Goal: Navigation & Orientation: Find specific page/section

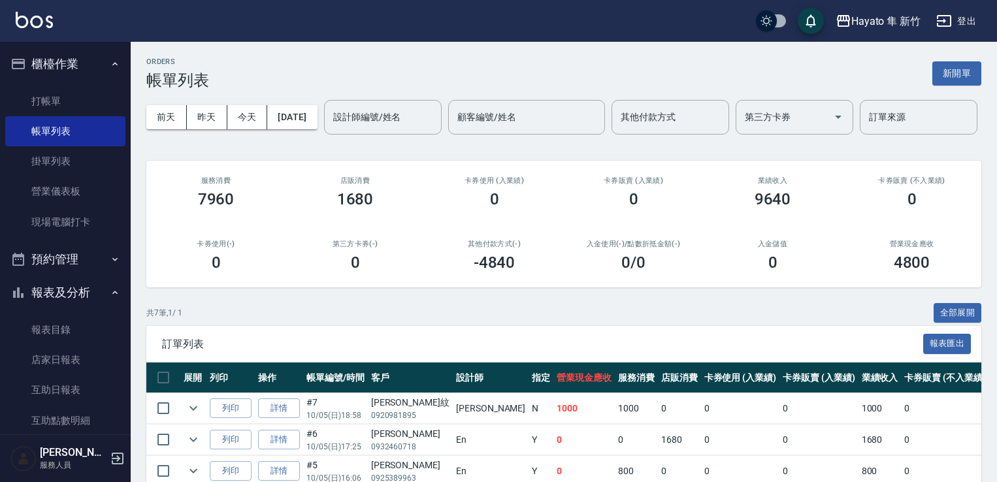
scroll to position [131, 0]
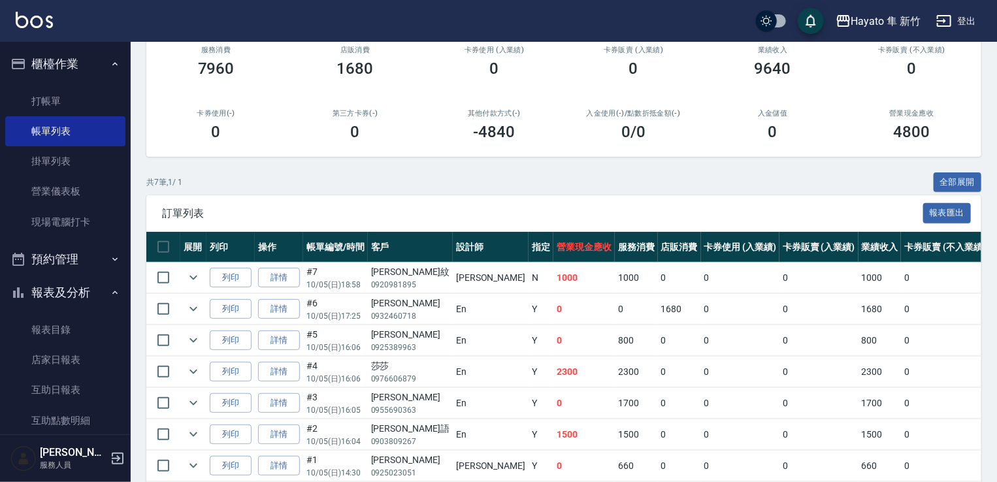
click at [284, 193] on div "共 7 筆, 1 / 1 全部展開" at bounding box center [563, 183] width 835 height 20
click at [73, 223] on link "現場電腦打卡" at bounding box center [65, 222] width 120 height 30
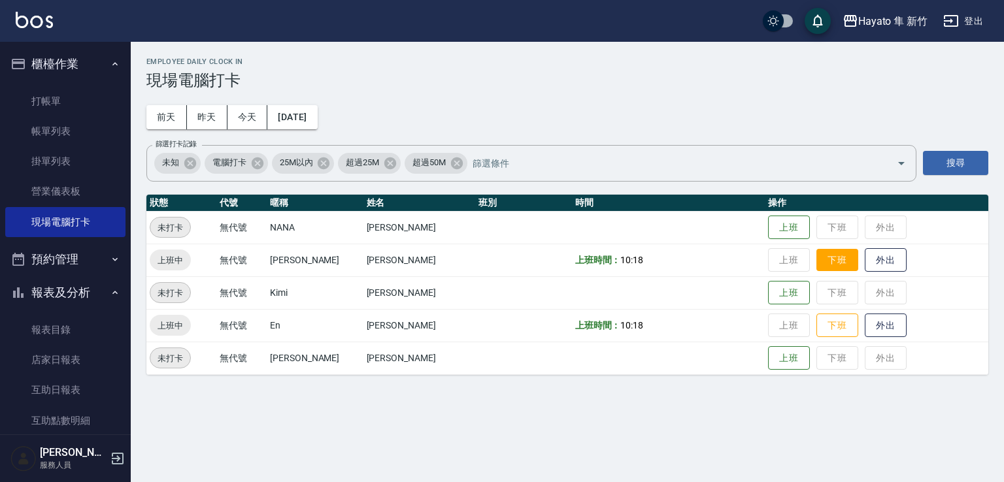
click at [823, 265] on button "下班" at bounding box center [837, 260] width 42 height 23
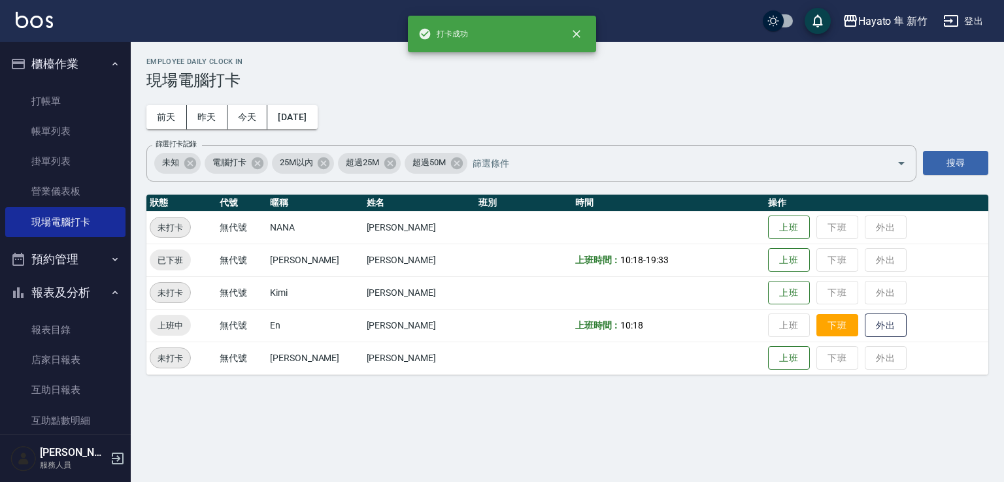
click at [816, 326] on button "下班" at bounding box center [837, 325] width 42 height 23
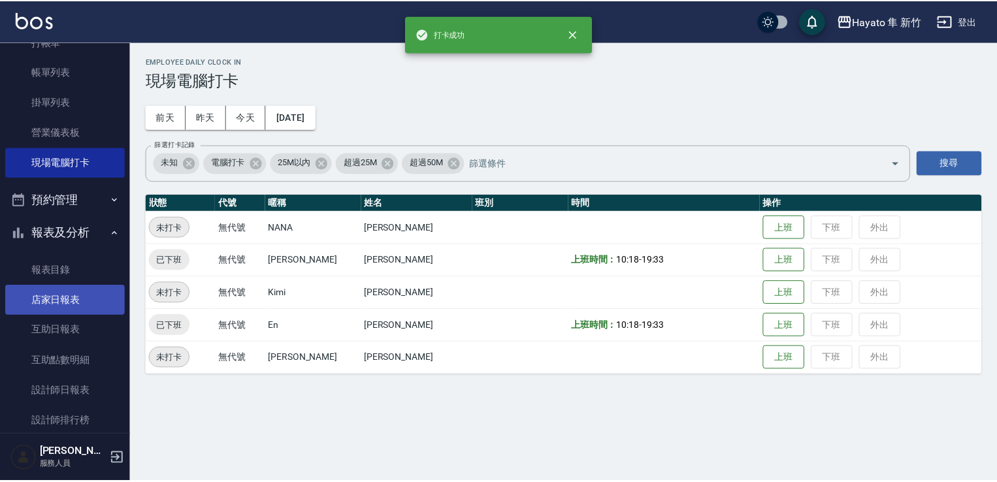
scroll to position [131, 0]
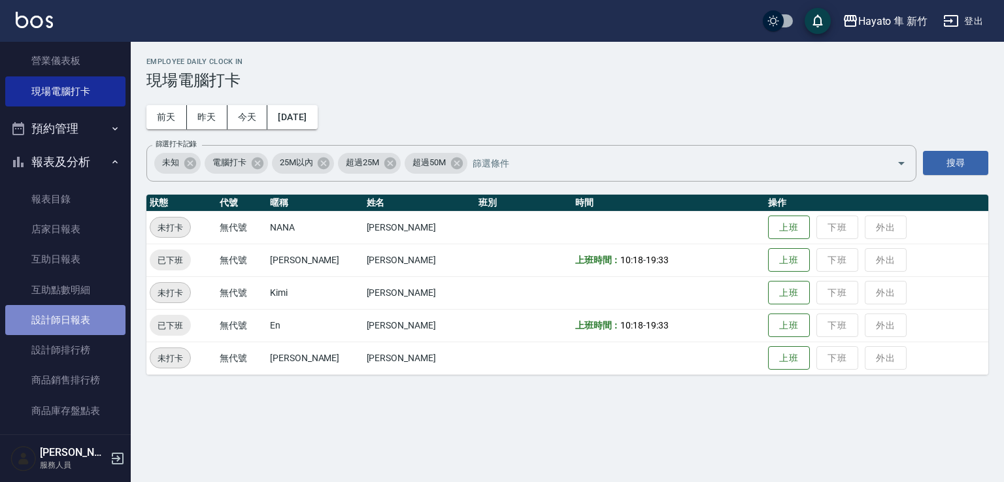
click at [73, 316] on link "設計師日報表" at bounding box center [65, 320] width 120 height 30
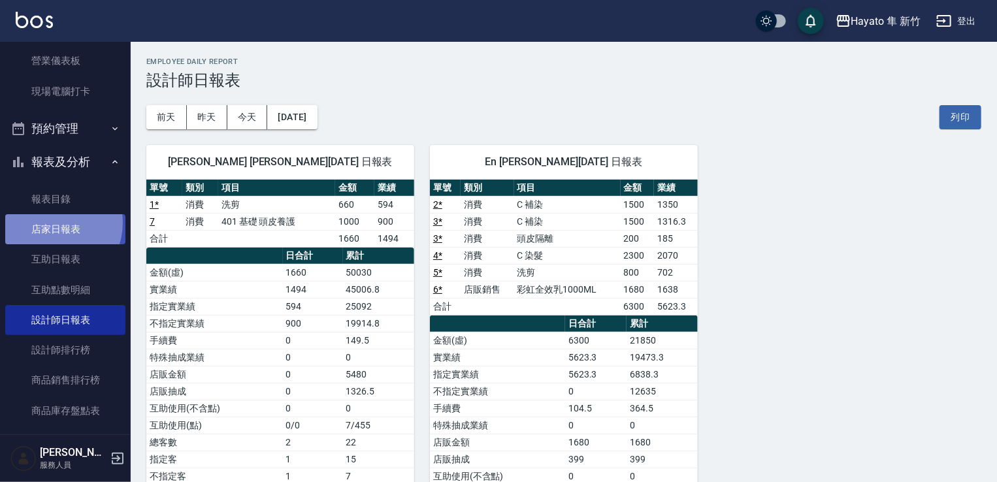
click at [50, 223] on link "店家日報表" at bounding box center [65, 229] width 120 height 30
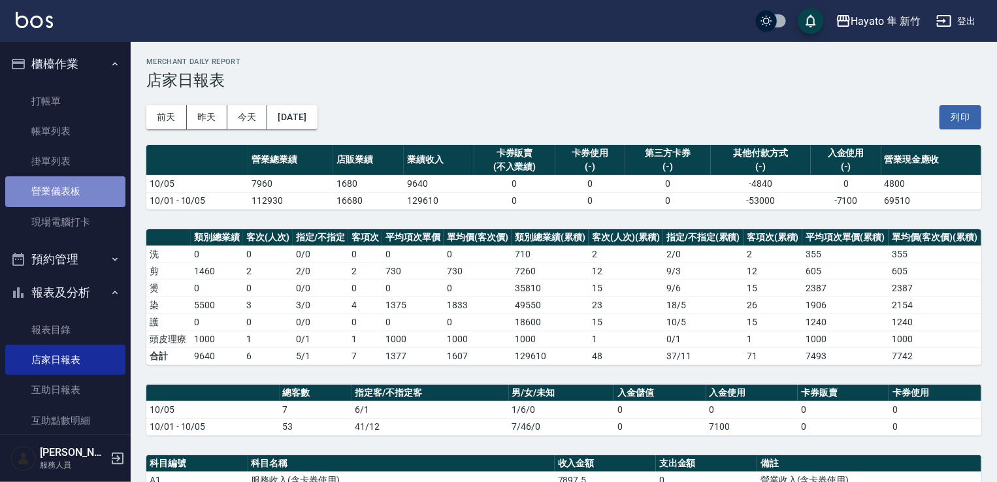
click at [66, 186] on link "營業儀表板" at bounding box center [65, 191] width 120 height 30
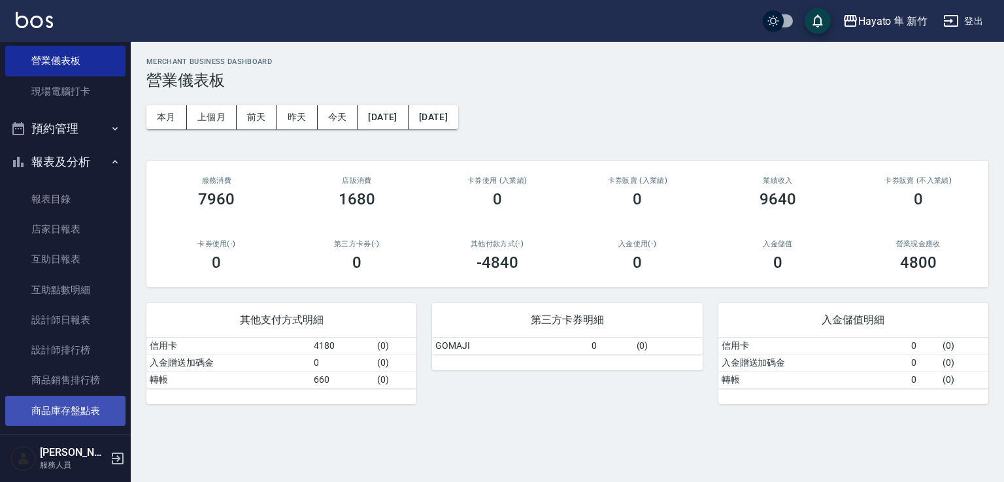
scroll to position [196, 0]
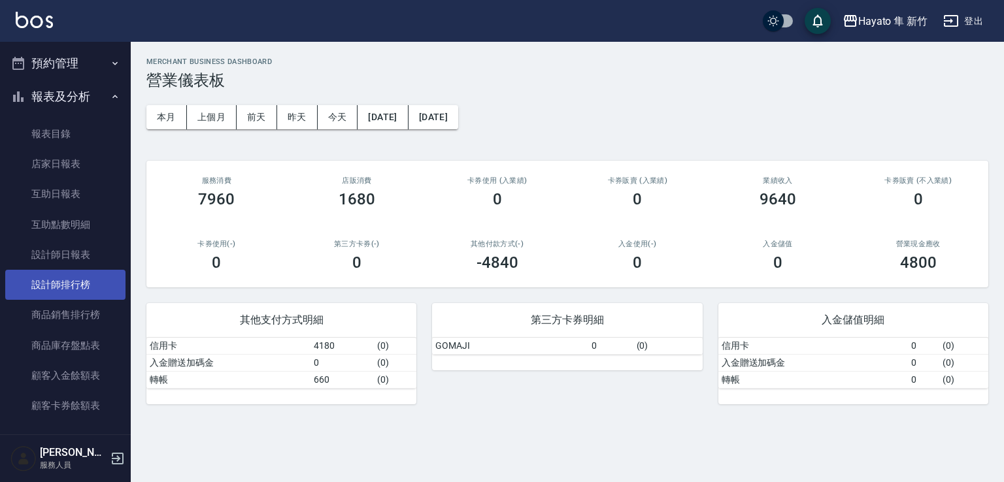
click at [88, 282] on link "設計師排行榜" at bounding box center [65, 285] width 120 height 30
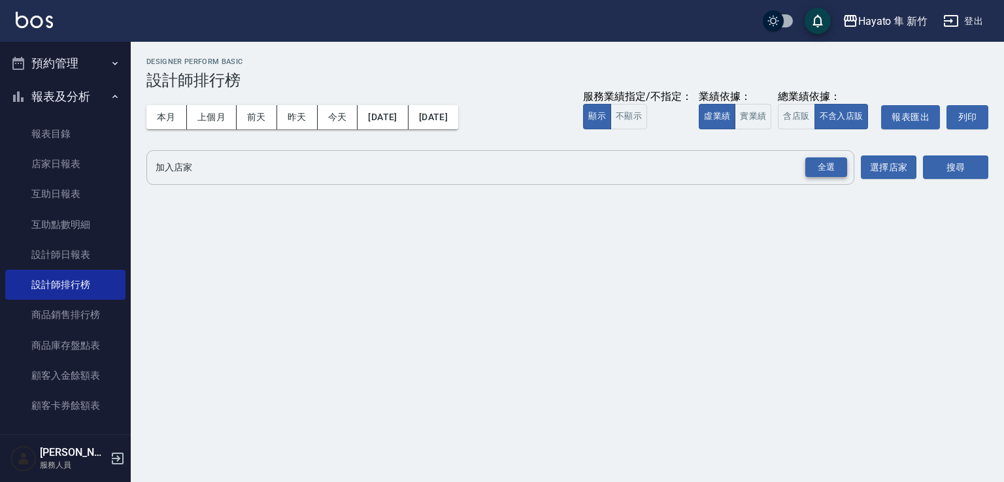
click at [833, 163] on div "全選" at bounding box center [826, 168] width 42 height 20
click at [965, 173] on button "搜尋" at bounding box center [955, 168] width 65 height 24
